Goal: Task Accomplishment & Management: Use online tool/utility

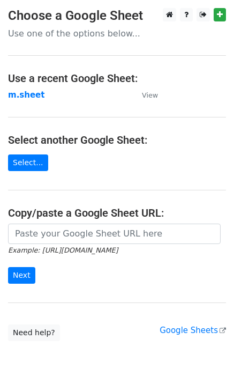
type input "[URL][DOMAIN_NAME]"
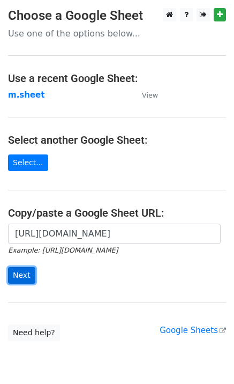
click at [26, 278] on input "Next" at bounding box center [21, 275] width 27 height 17
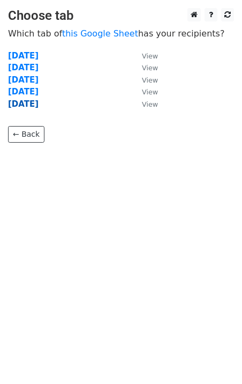
click at [26, 103] on strong "friday" at bounding box center [23, 104] width 31 height 10
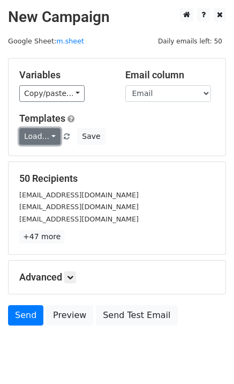
click at [40, 143] on link "Load..." at bounding box center [39, 136] width 41 height 17
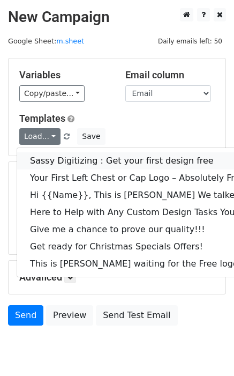
click at [51, 163] on link "Sassy Digitizing : Get your first design free" at bounding box center [150, 160] width 267 height 17
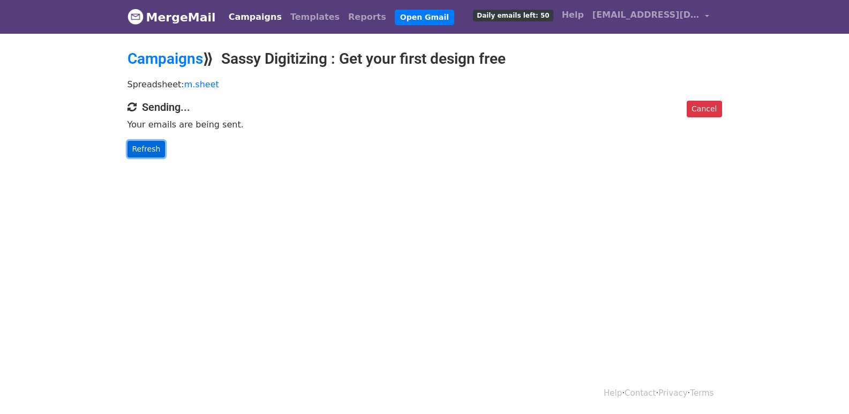
click at [155, 145] on link "Refresh" at bounding box center [147, 149] width 38 height 17
